Goal: Transaction & Acquisition: Purchase product/service

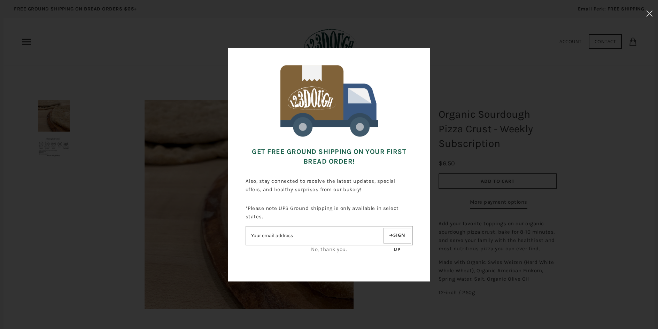
click at [321, 240] on input"] "Email address" at bounding box center [314, 236] width 136 height 12
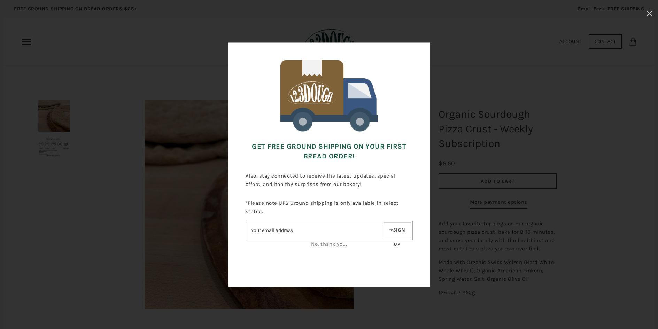
click at [386, 233] on button "Sign up" at bounding box center [397, 231] width 28 height 16
click at [391, 232] on button "Sign up" at bounding box center [397, 231] width 28 height 16
click at [342, 228] on input"] "Email address" at bounding box center [314, 230] width 136 height 12
type input"] "kathynetti@gmail.com"
click at [398, 233] on button "Sign up" at bounding box center [397, 231] width 28 height 16
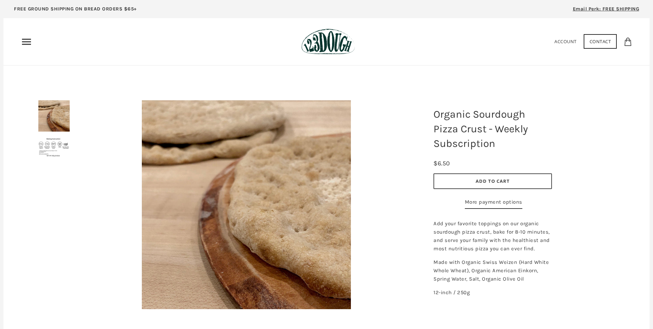
click at [25, 42] on use "Primary" at bounding box center [26, 42] width 9 height 6
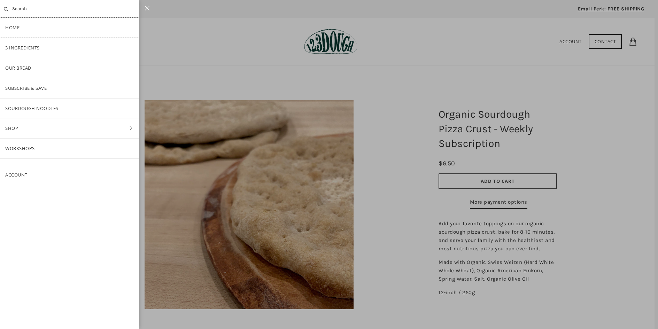
click at [15, 28] on link "Home" at bounding box center [69, 28] width 139 height 20
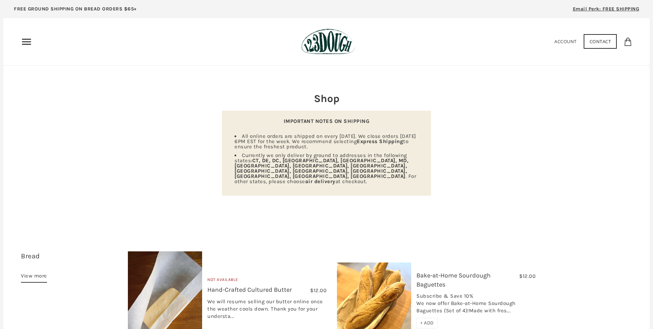
scroll to position [174, 0]
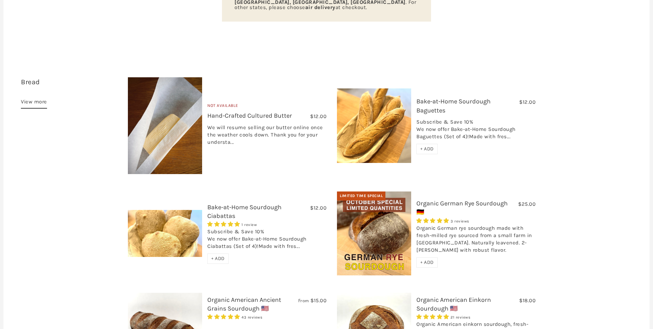
click at [427, 146] on span "+ ADD" at bounding box center [427, 149] width 14 height 6
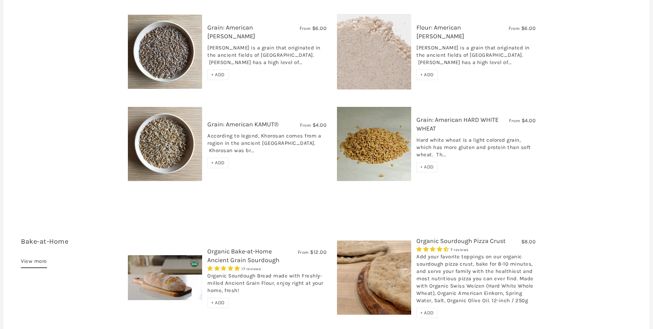
scroll to position [1219, 0]
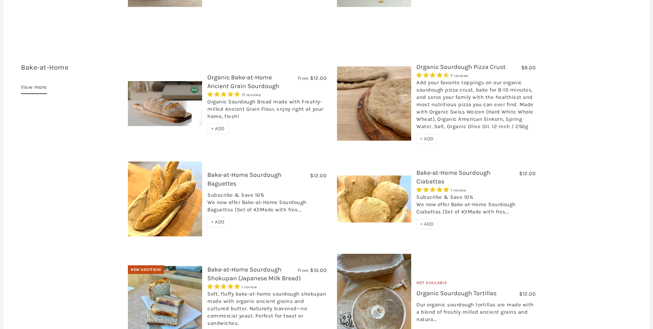
click at [426, 136] on span "+ ADD" at bounding box center [427, 139] width 14 height 6
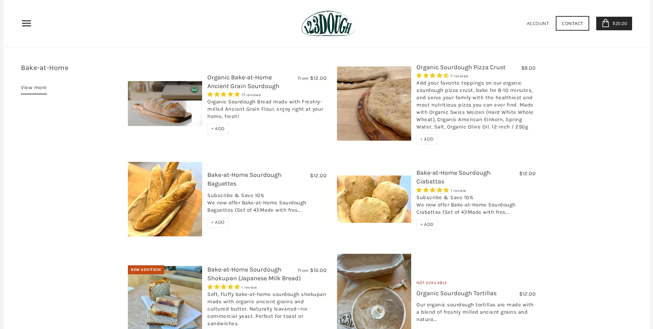
click at [427, 136] on span "+ ADD" at bounding box center [427, 139] width 14 height 6
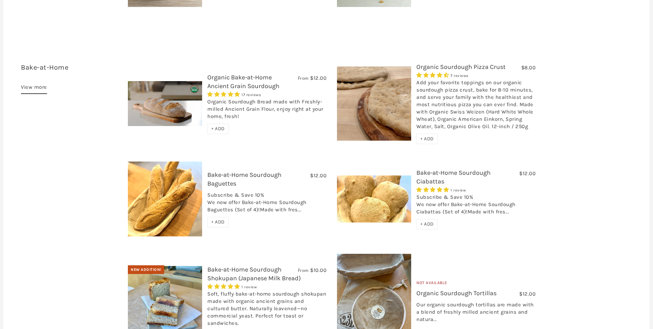
click at [216, 126] on span "+ ADD" at bounding box center [218, 129] width 14 height 6
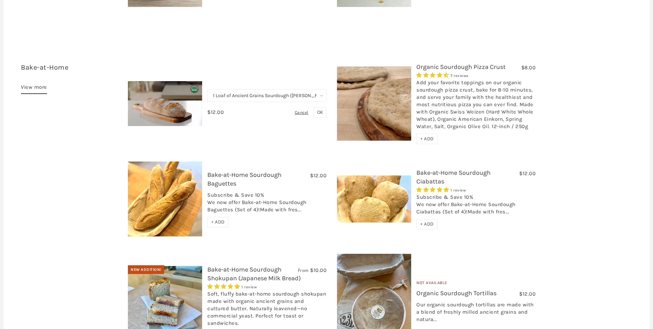
click at [322, 89] on select "1 Loaf of Ancient Grains Sourdough (Baker's Choice) Get 6 Loaves Every Month (F…" at bounding box center [266, 95] width 119 height 13
click at [320, 109] on span "OK" at bounding box center [320, 112] width 6 height 6
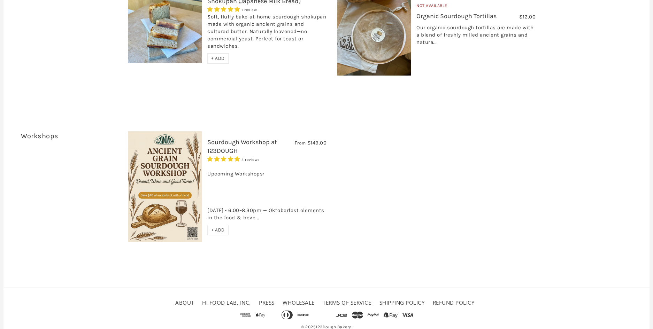
scroll to position [1322, 0]
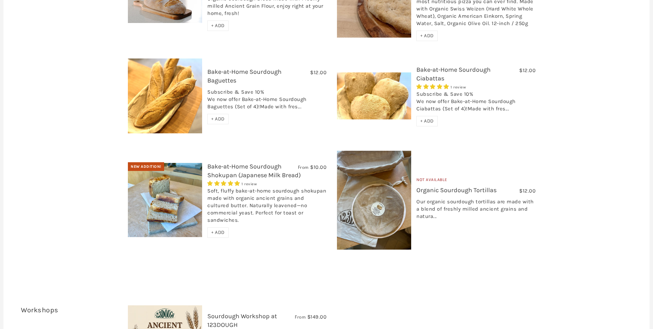
click at [425, 118] on span "+ ADD" at bounding box center [427, 121] width 14 height 6
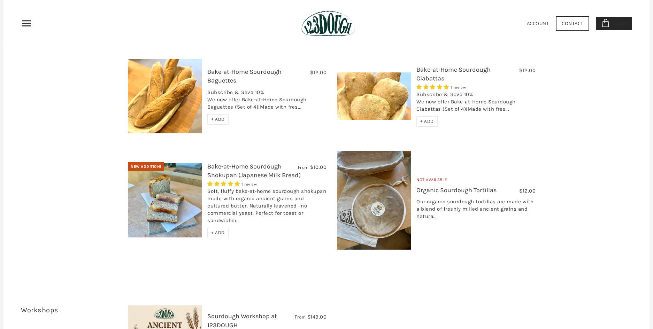
scroll to position [1148, 0]
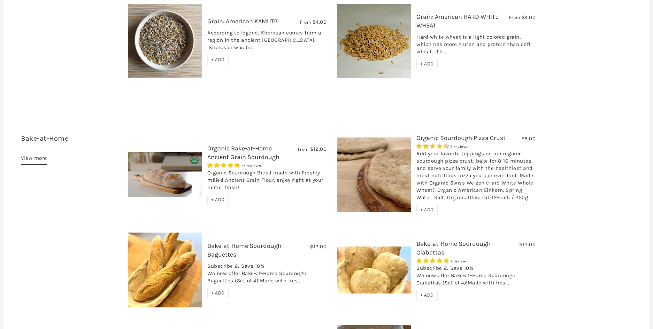
click at [220, 145] on link "Organic Bake-at-Home Ancient Grain Sourdough" at bounding box center [243, 153] width 72 height 16
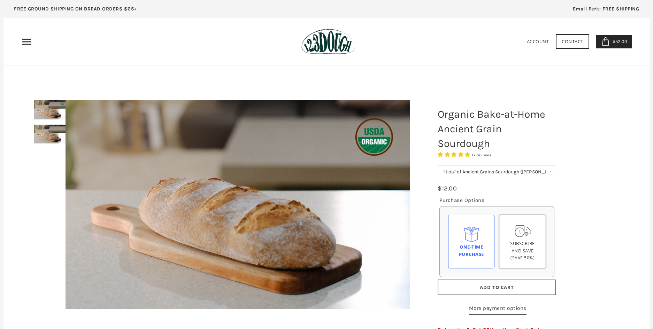
click at [517, 252] on span "Subscribe and save" at bounding box center [522, 247] width 25 height 14
click at [0, 0] on input "Subscribe and save (Save 50%)" at bounding box center [0, 0] width 0 height 0
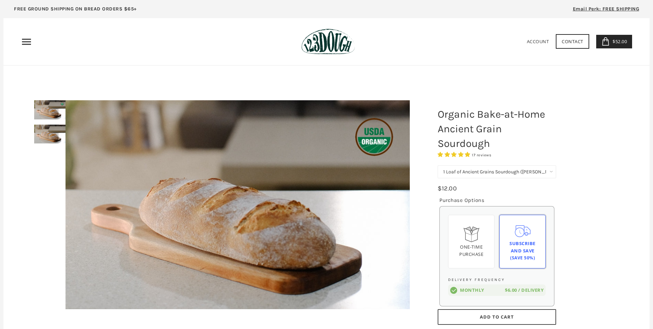
scroll to position [174, 0]
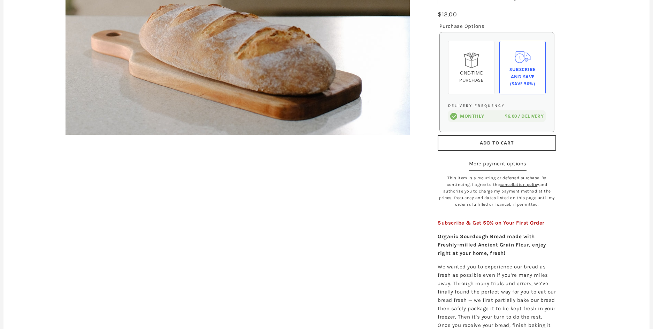
click at [507, 146] on span "Add to Cart" at bounding box center [497, 143] width 34 height 6
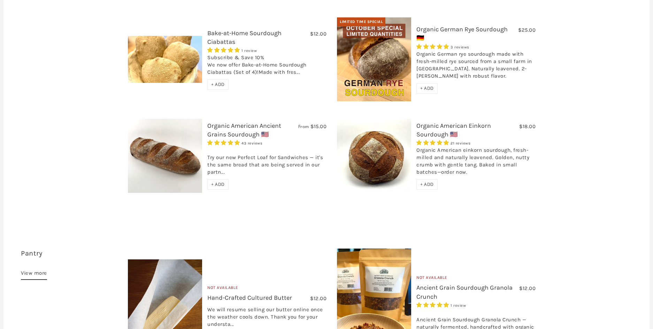
scroll to position [522, 0]
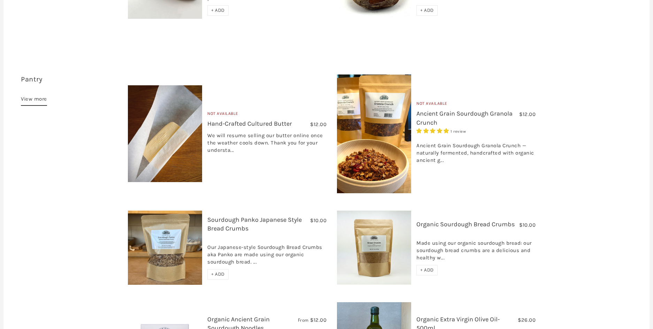
click at [425, 267] on span "+ ADD" at bounding box center [427, 270] width 14 height 6
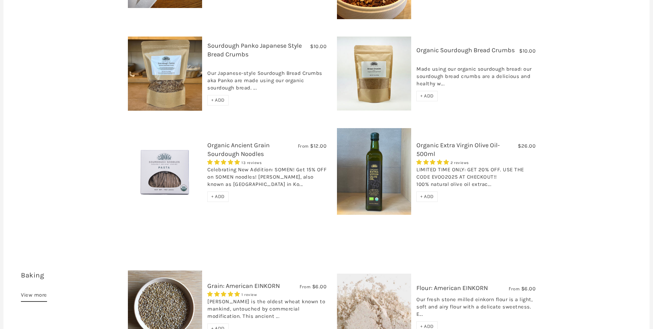
scroll to position [871, 0]
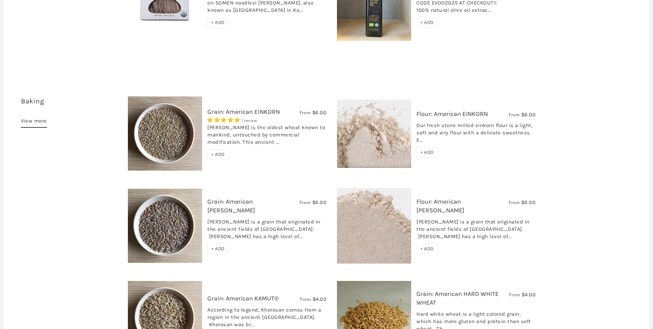
click at [428, 110] on link "Flour: American EINKORN" at bounding box center [451, 114] width 71 height 8
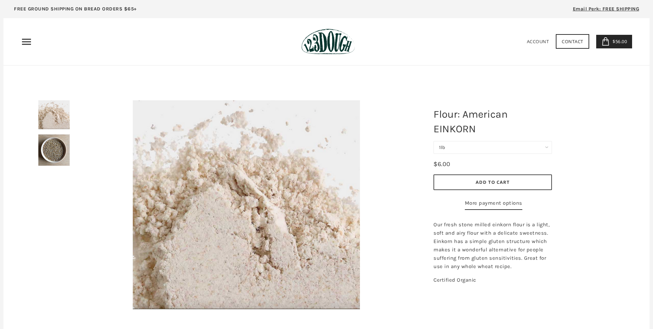
click at [489, 183] on span "Add to Cart" at bounding box center [492, 182] width 34 height 6
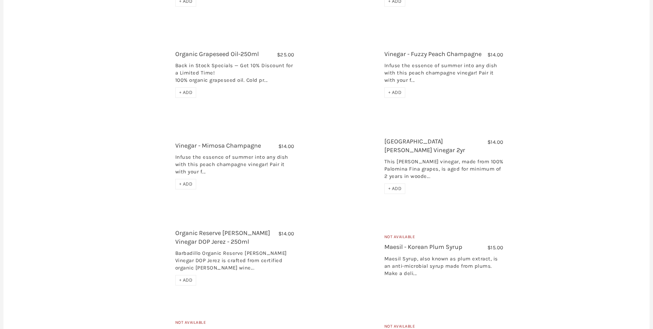
scroll to position [697, 0]
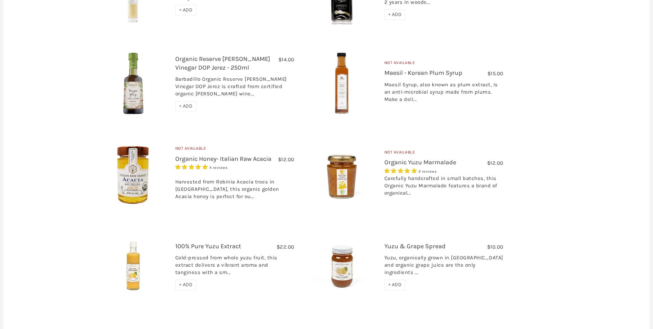
click at [393, 158] on link "Organic Yuzu Marmalade" at bounding box center [420, 162] width 72 height 8
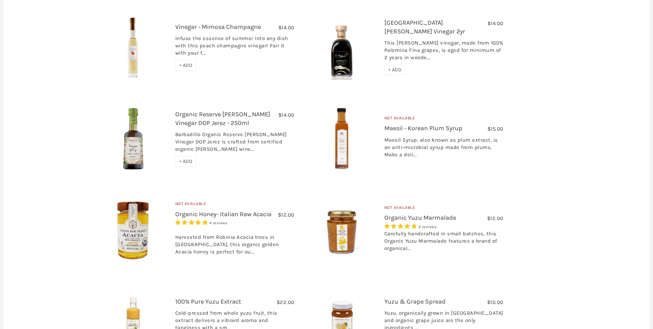
scroll to position [467, 0]
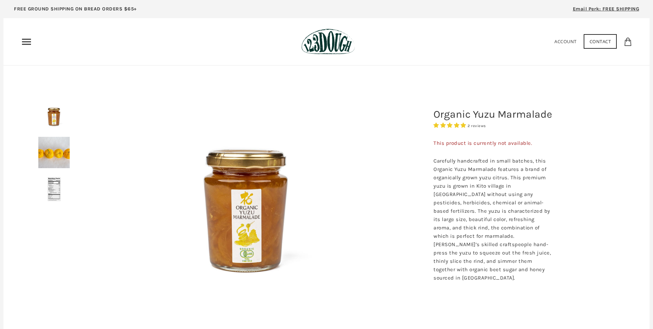
click at [46, 164] on img at bounding box center [53, 152] width 31 height 31
